Goal: Task Accomplishment & Management: Use online tool/utility

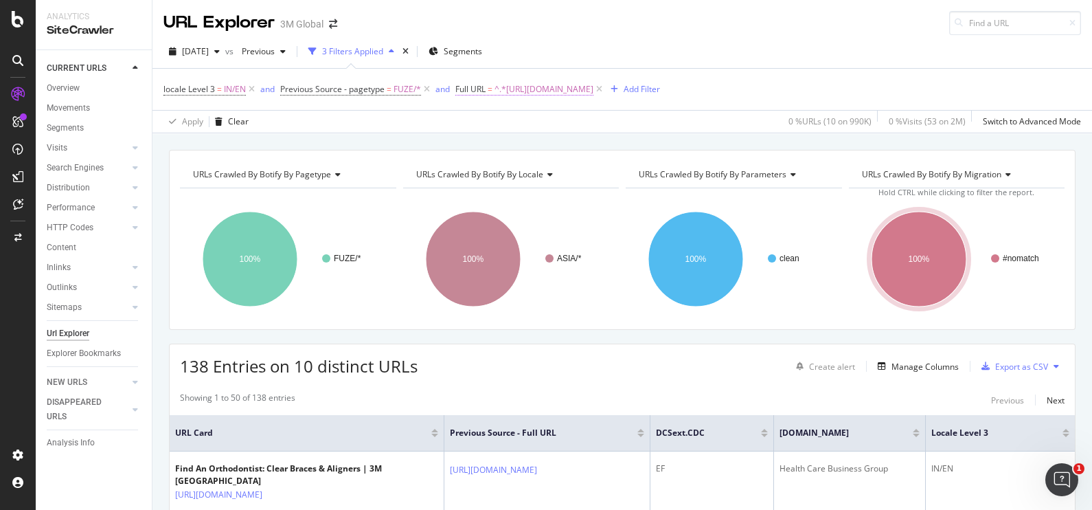
click at [593, 89] on span "^.*[URL][DOMAIN_NAME]" at bounding box center [544, 89] width 99 height 19
click at [604, 141] on icon at bounding box center [608, 146] width 8 height 10
click at [585, 146] on input "text" at bounding box center [543, 146] width 150 height 22
paste input "[URL][DOMAIN_NAME]"
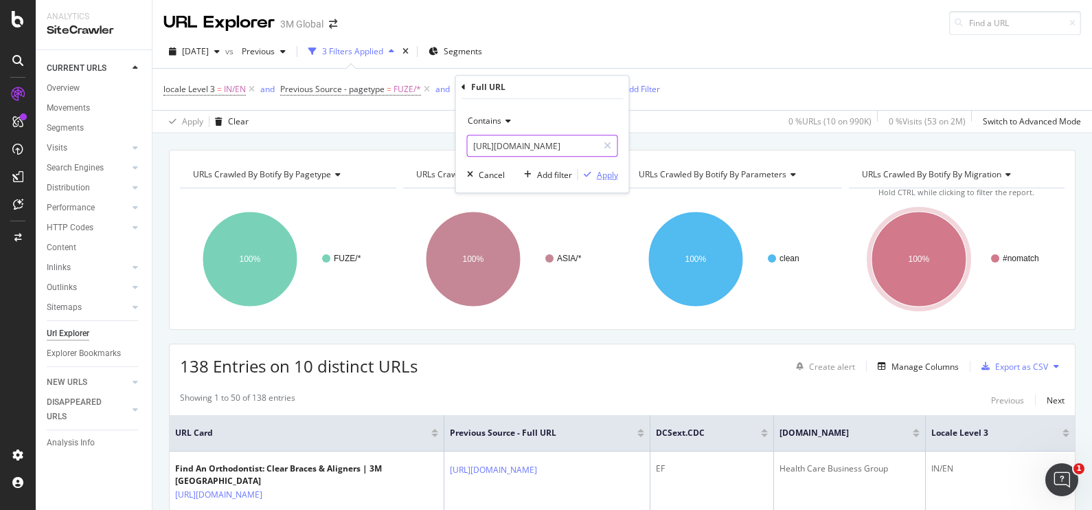
type input "[URL][DOMAIN_NAME]"
click at [611, 174] on div "Apply" at bounding box center [607, 175] width 21 height 12
